Goal: Communication & Community: Ask a question

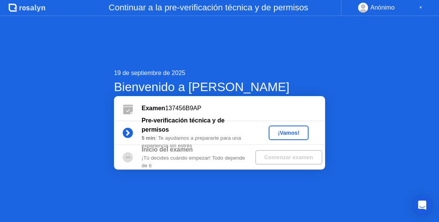
click at [280, 132] on div "¡Vamos!" at bounding box center [288, 133] width 34 height 6
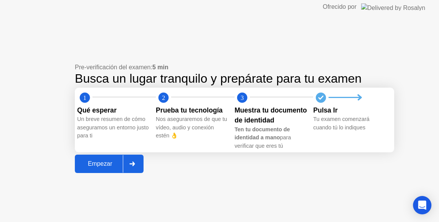
click at [92, 168] on div "Empezar" at bounding box center [100, 164] width 46 height 7
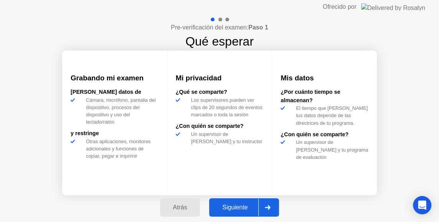
click at [232, 210] on div "Siguiente" at bounding box center [234, 207] width 47 height 7
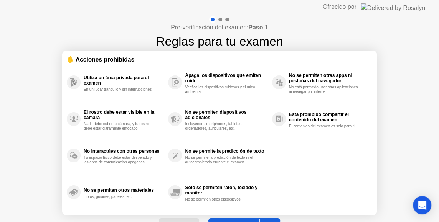
select select "Available cameras"
select select "Available speakers"
select select "Available microphones"
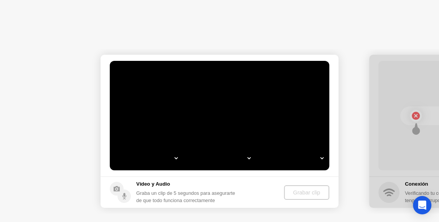
select select "*"
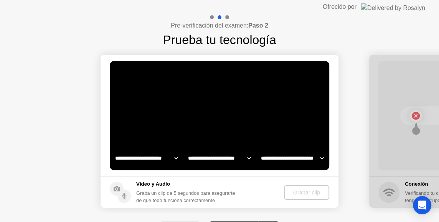
select select "**********"
select select "*******"
click at [422, 204] on icon "Open Intercom Messenger" at bounding box center [421, 206] width 9 height 10
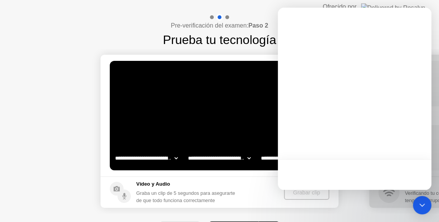
click at [437, 11] on header "Ofrecido por" at bounding box center [219, 7] width 439 height 14
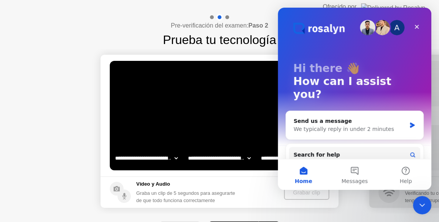
click at [437, 9] on header "Ofrecido por" at bounding box center [219, 7] width 439 height 14
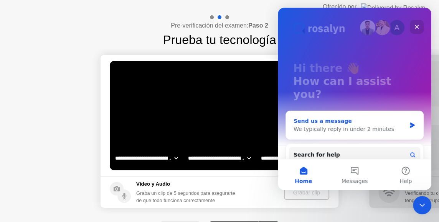
scroll to position [65, 0]
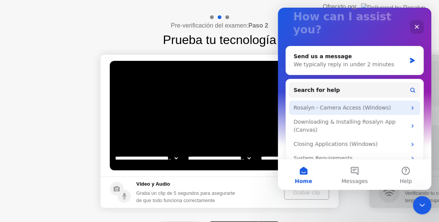
click at [397, 104] on div "Rosalyn - Camera Access (Windows)" at bounding box center [349, 108] width 113 height 8
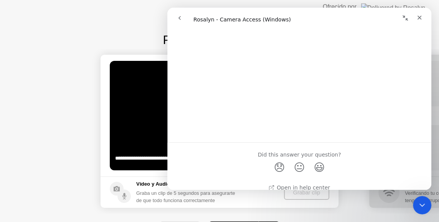
scroll to position [595, 0]
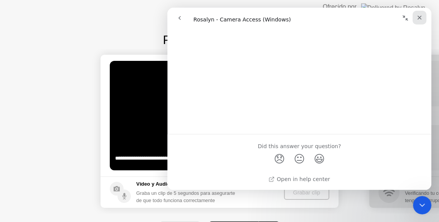
click at [420, 17] on icon "Close" at bounding box center [419, 18] width 6 height 6
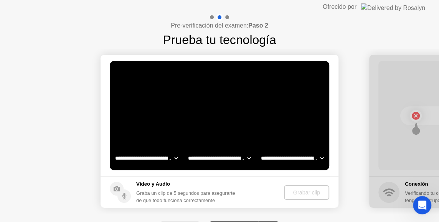
scroll to position [0, 0]
click at [238, 189] on div "Vídeo y Audio Graba un clip de 5 segundos para asegurarte de que todo funciona …" at bounding box center [187, 193] width 102 height 24
click at [300, 193] on div "Grabar clip" at bounding box center [306, 193] width 39 height 6
click at [417, 202] on icon "Open Intercom Messenger" at bounding box center [420, 204] width 13 height 13
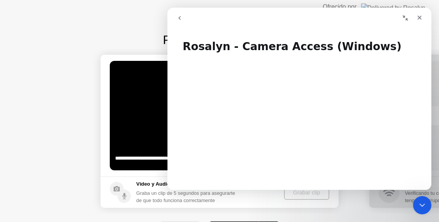
click at [181, 16] on icon "go back" at bounding box center [179, 18] width 6 height 6
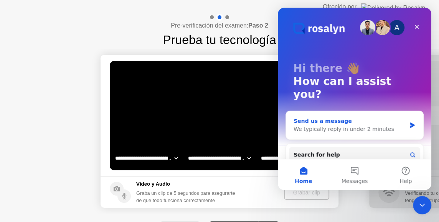
click at [373, 125] on div "We typically reply in under 2 minutes" at bounding box center [349, 129] width 112 height 8
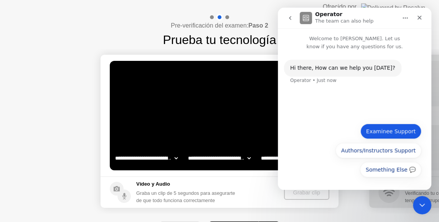
click at [390, 130] on button "Examinee Support" at bounding box center [390, 131] width 61 height 15
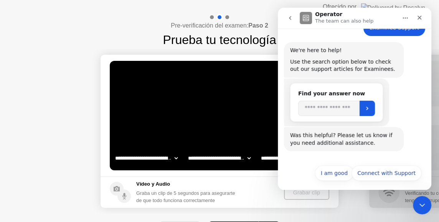
scroll to position [67, 0]
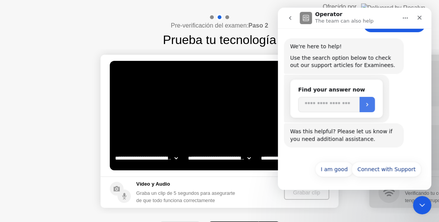
click at [371, 100] on button "Submit" at bounding box center [366, 104] width 15 height 15
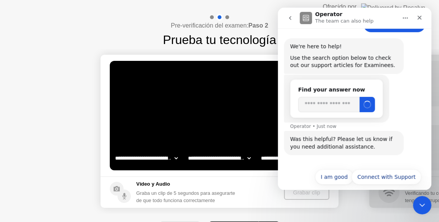
scroll to position [74, 0]
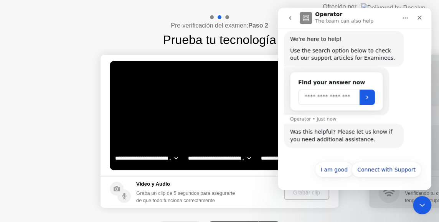
click at [323, 98] on input "Search" at bounding box center [328, 97] width 61 height 15
click at [332, 97] on input "******" at bounding box center [328, 97] width 61 height 15
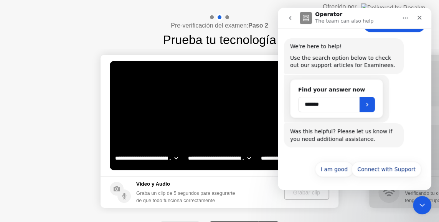
type input "******"
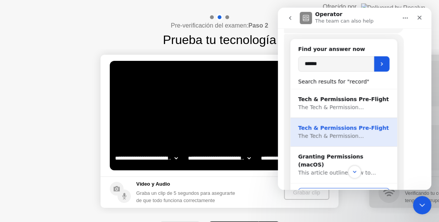
scroll to position [121, 0]
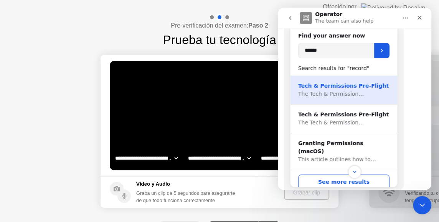
click at [347, 83] on div "Tech & Permissions Pre-Flight" at bounding box center [343, 86] width 91 height 8
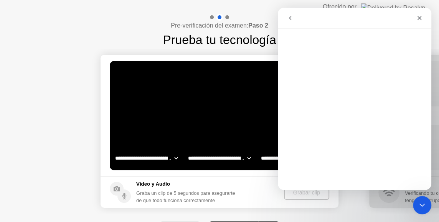
scroll to position [0, 0]
click at [290, 22] on button "go back" at bounding box center [290, 18] width 15 height 15
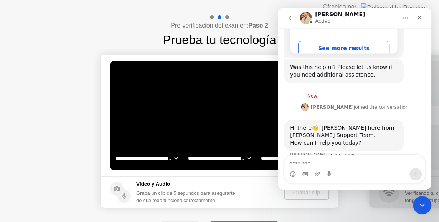
scroll to position [267, 0]
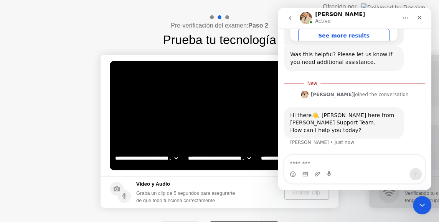
click at [340, 158] on textarea "Message…" at bounding box center [354, 161] width 140 height 13
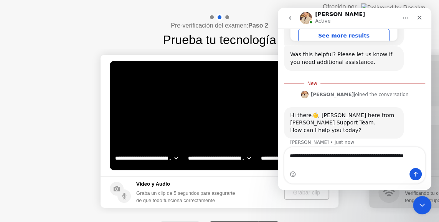
type textarea "**********"
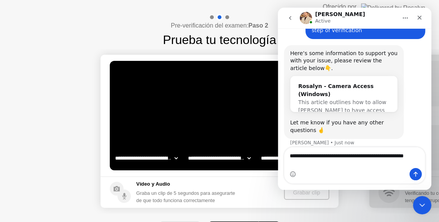
scroll to position [392, 0]
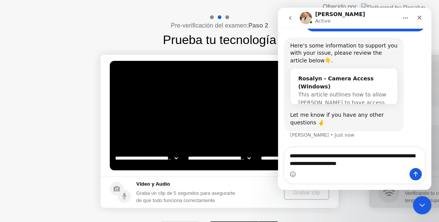
type textarea "**********"
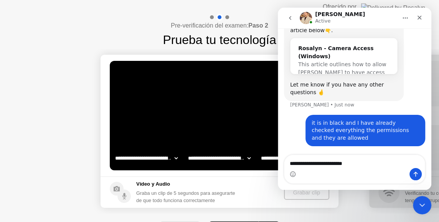
scroll to position [452, 0]
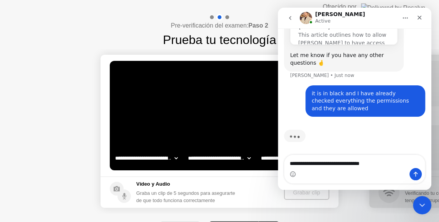
type textarea "**********"
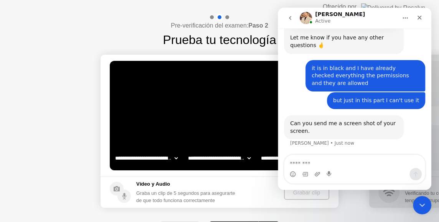
scroll to position [470, 0]
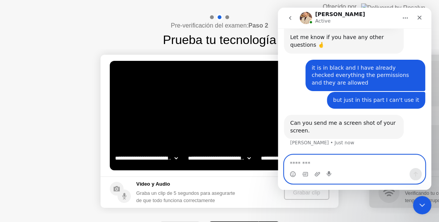
click at [349, 165] on textarea "Message…" at bounding box center [354, 161] width 140 height 13
type textarea "**********"
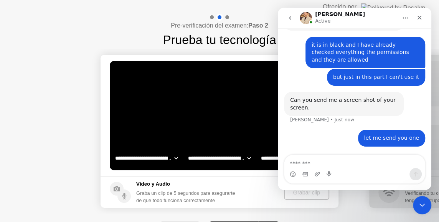
click at [402, 16] on icon "Home" at bounding box center [405, 18] width 6 height 6
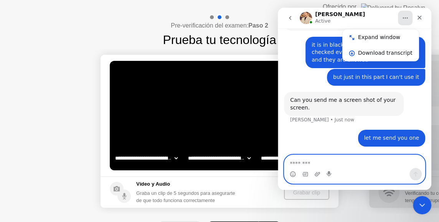
click at [342, 162] on textarea "Message…" at bounding box center [354, 161] width 140 height 13
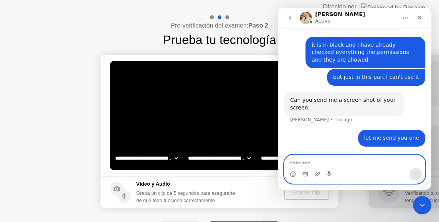
click at [332, 162] on textarea "Message…" at bounding box center [354, 161] width 140 height 13
paste textarea "**********"
type textarea "*"
click at [317, 173] on icon "Upload attachment" at bounding box center [317, 174] width 6 height 6
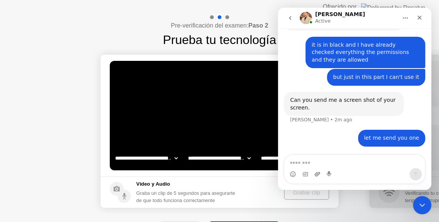
scroll to position [521, 0]
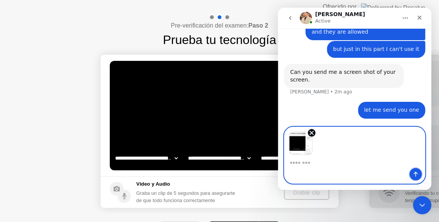
click at [413, 175] on icon "Send a message…" at bounding box center [415, 174] width 6 height 6
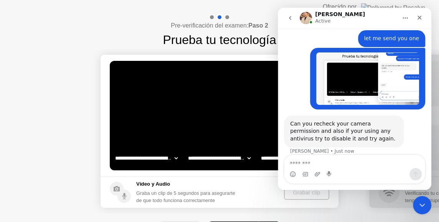
scroll to position [594, 0]
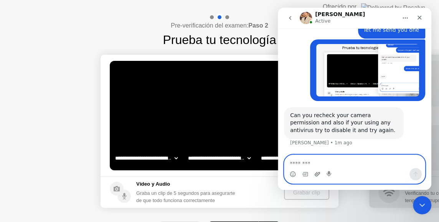
click at [314, 174] on icon "Upload attachment" at bounding box center [316, 174] width 5 height 4
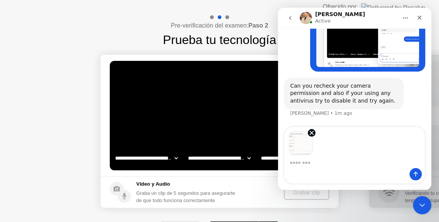
scroll to position [651, 0]
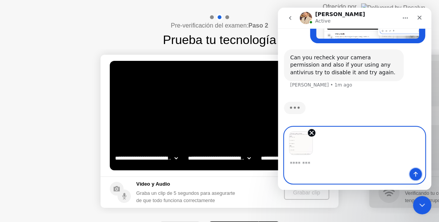
click at [415, 172] on icon "Send a message…" at bounding box center [415, 174] width 4 height 5
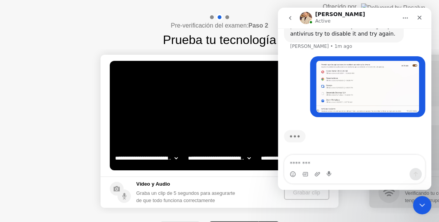
scroll to position [575, 0]
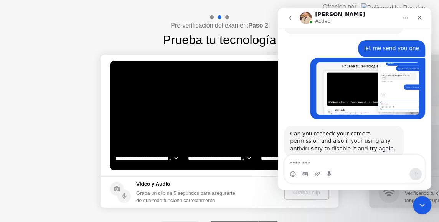
drag, startPoint x: 429, startPoint y: 132, endPoint x: 428, endPoint y: 141, distance: 8.5
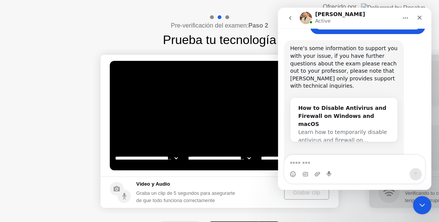
scroll to position [780, 0]
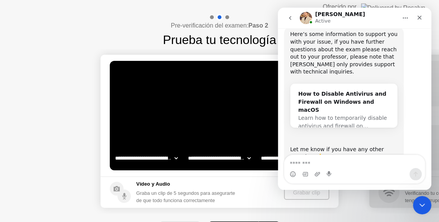
drag, startPoint x: 429, startPoint y: 149, endPoint x: 711, endPoint y: 154, distance: 281.9
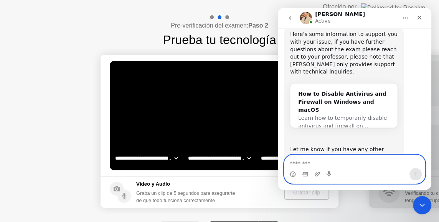
click at [333, 162] on textarea "Message…" at bounding box center [354, 161] width 140 height 13
type textarea "**********"
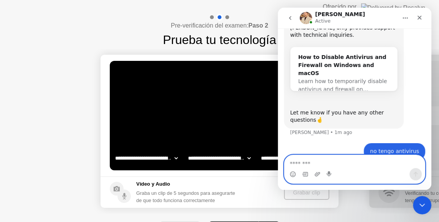
scroll to position [822, 0]
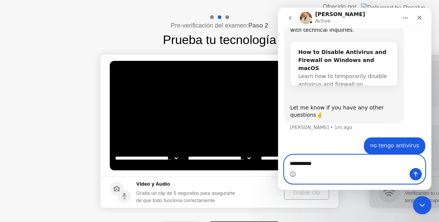
type textarea "**********"
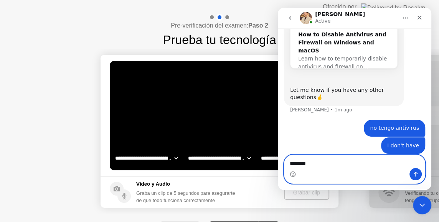
type textarea "*********"
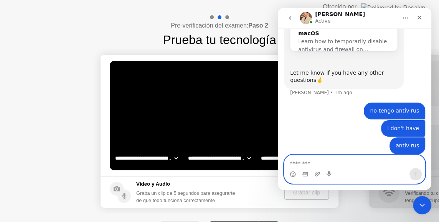
click at [329, 160] on textarea "Message…" at bounding box center [354, 161] width 140 height 13
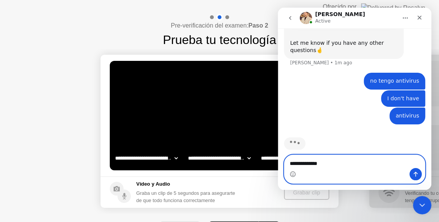
type textarea "**********"
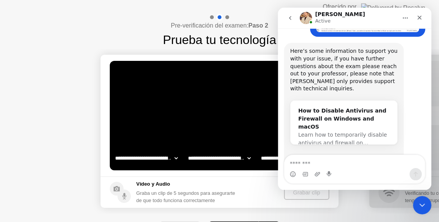
scroll to position [939, 0]
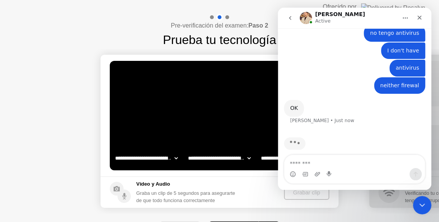
drag, startPoint x: 430, startPoint y: 153, endPoint x: 711, endPoint y: 168, distance: 281.5
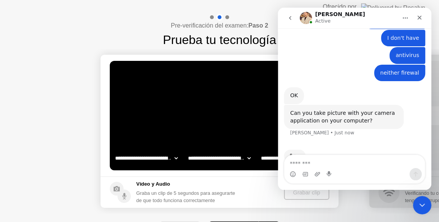
scroll to position [952, 0]
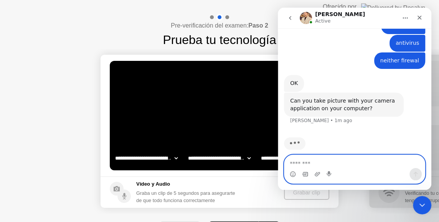
click at [303, 178] on icon "Gif picker" at bounding box center [305, 174] width 6 height 6
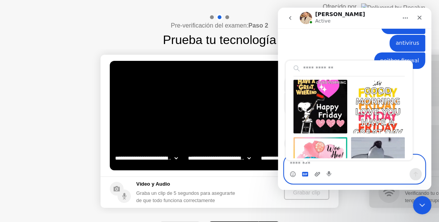
click at [316, 174] on icon "Upload attachment" at bounding box center [317, 174] width 6 height 6
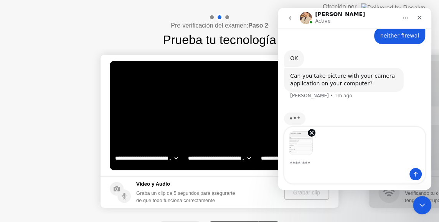
scroll to position [980, 0]
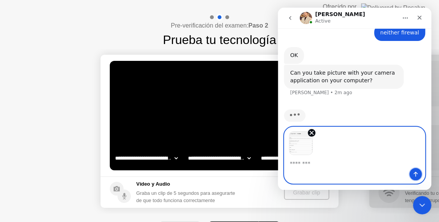
click at [416, 172] on icon "Send a message…" at bounding box center [415, 174] width 6 height 6
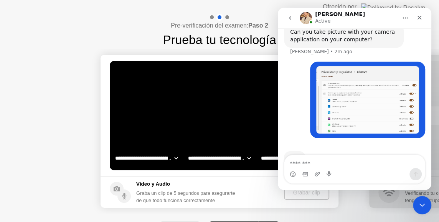
scroll to position [1034, 0]
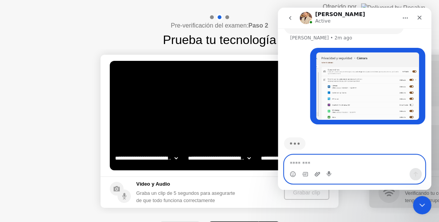
click at [318, 173] on icon "Upload attachment" at bounding box center [316, 174] width 5 height 4
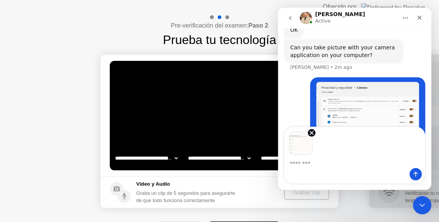
scroll to position [1033, 0]
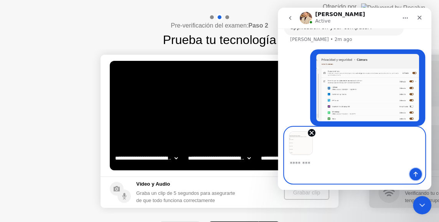
click at [411, 172] on button "Send a message…" at bounding box center [415, 174] width 12 height 12
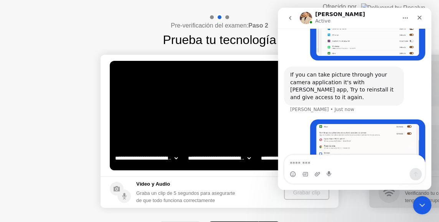
scroll to position [1108, 0]
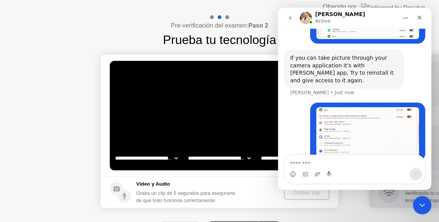
drag, startPoint x: 429, startPoint y: 155, endPoint x: 429, endPoint y: 141, distance: 14.6
click at [429, 141] on div "Welcome to [PERSON_NAME]. Let us know if you have any questions for us. Hi ​the…" at bounding box center [354, 109] width 153 height 162
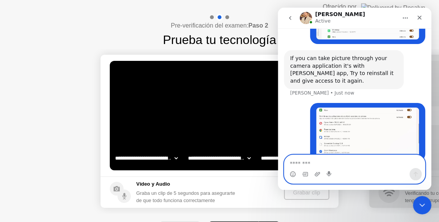
click at [319, 162] on textarea "Message…" at bounding box center [354, 161] width 140 height 13
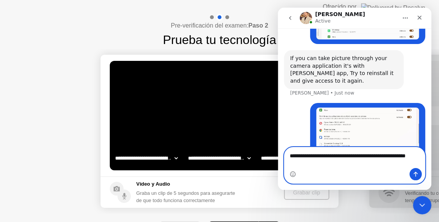
scroll to position [1115, 0]
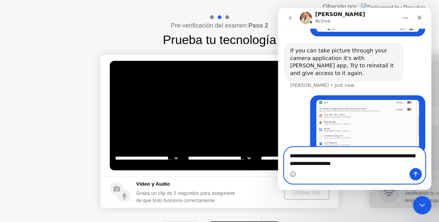
type textarea "**********"
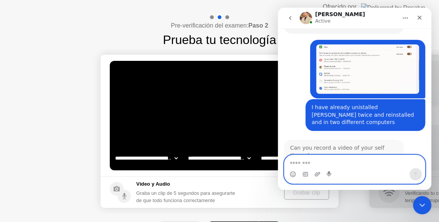
scroll to position [1163, 0]
click at [316, 174] on icon "Upload attachment" at bounding box center [316, 174] width 5 height 4
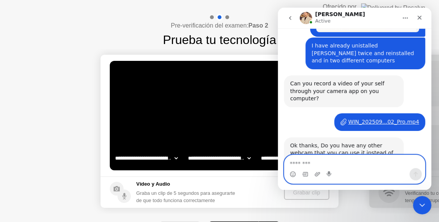
scroll to position [1224, 0]
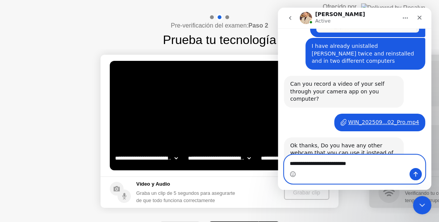
type textarea "**********"
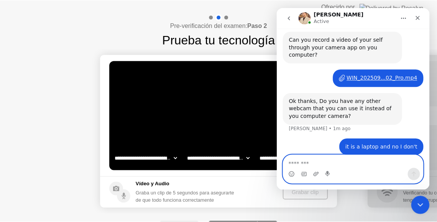
scroll to position [1277, 0]
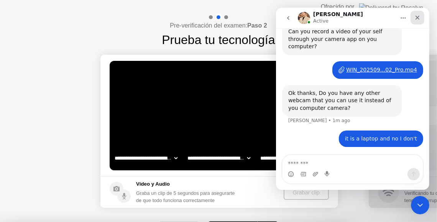
click at [417, 20] on icon "Close" at bounding box center [417, 18] width 6 height 6
